Goal: Information Seeking & Learning: Learn about a topic

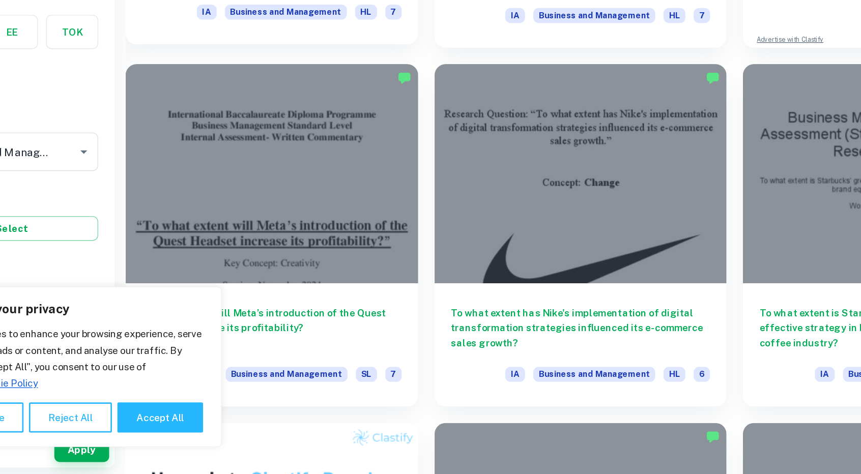
scroll to position [467, 0]
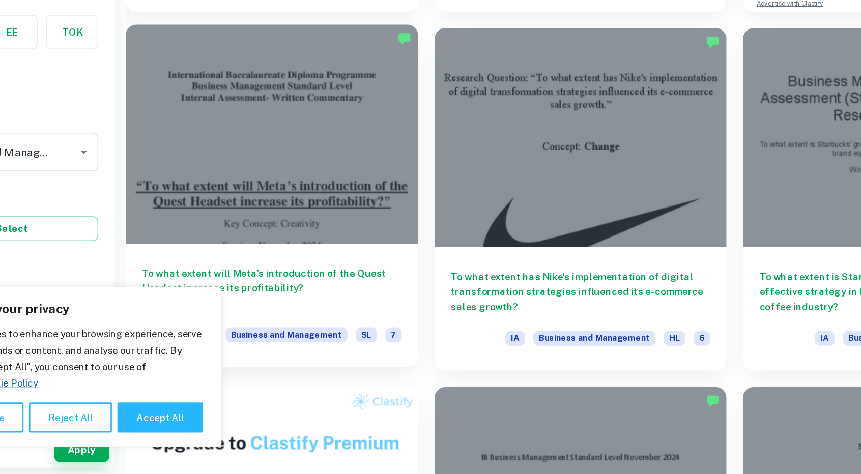
click at [325, 325] on h6 "To what extent will Meta’s introduction of the Quest Headset increase its profi…" at bounding box center [281, 336] width 193 height 34
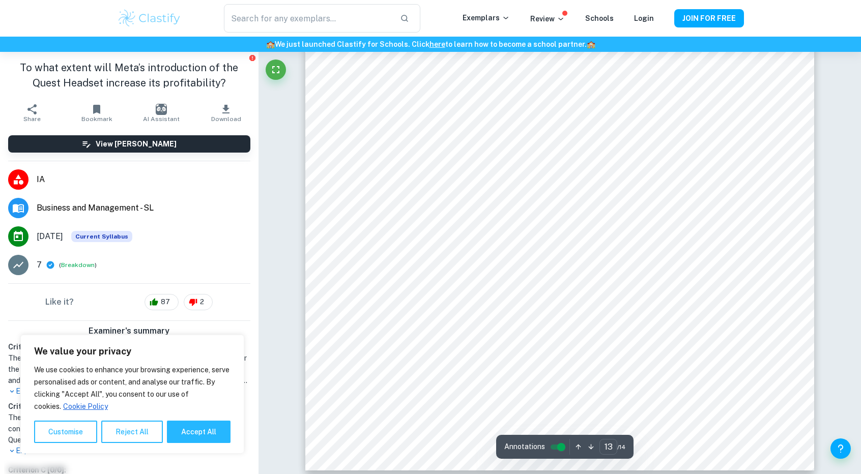
scroll to position [9275, 0]
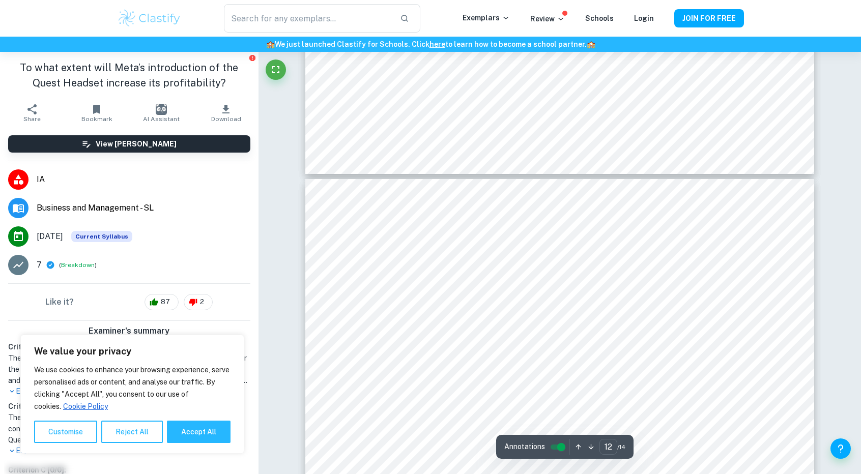
type input "11"
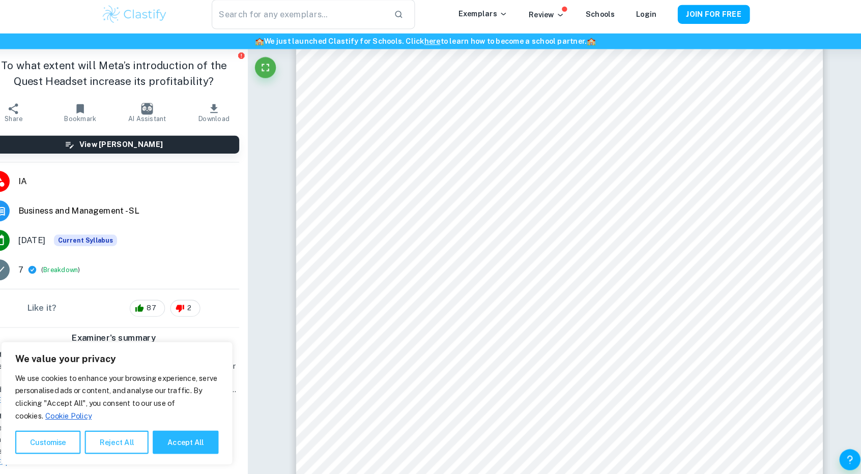
scroll to position [7766, 0]
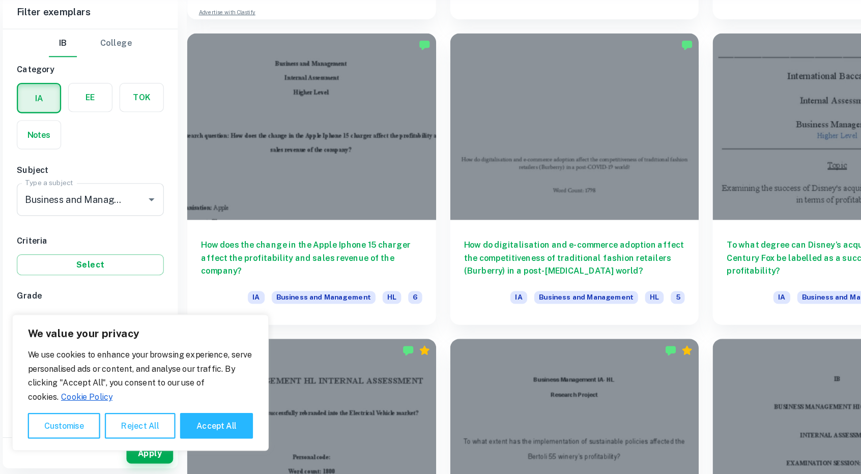
scroll to position [1052, 0]
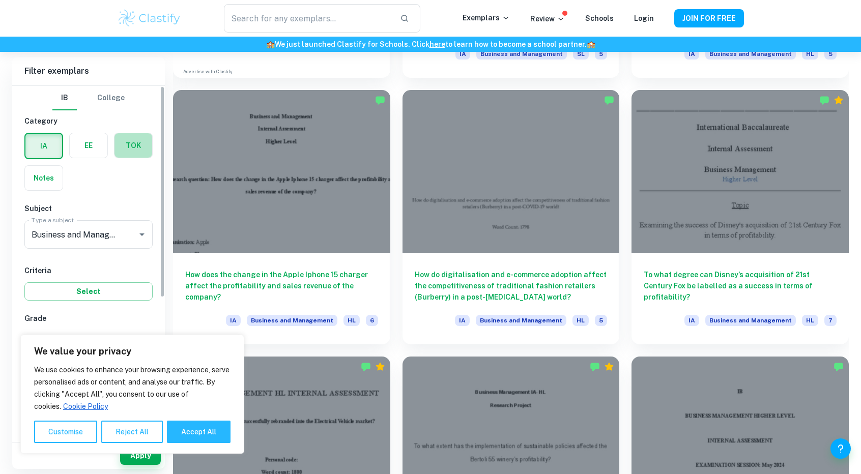
click at [135, 144] on label "button" at bounding box center [133, 145] width 38 height 24
click at [0, 0] on input "radio" at bounding box center [0, 0] width 0 height 0
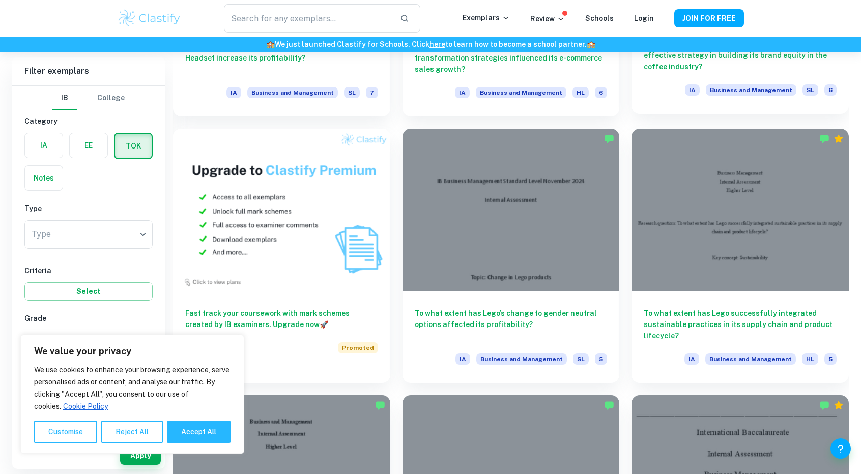
scroll to position [794, 0]
